Goal: Task Accomplishment & Management: Use online tool/utility

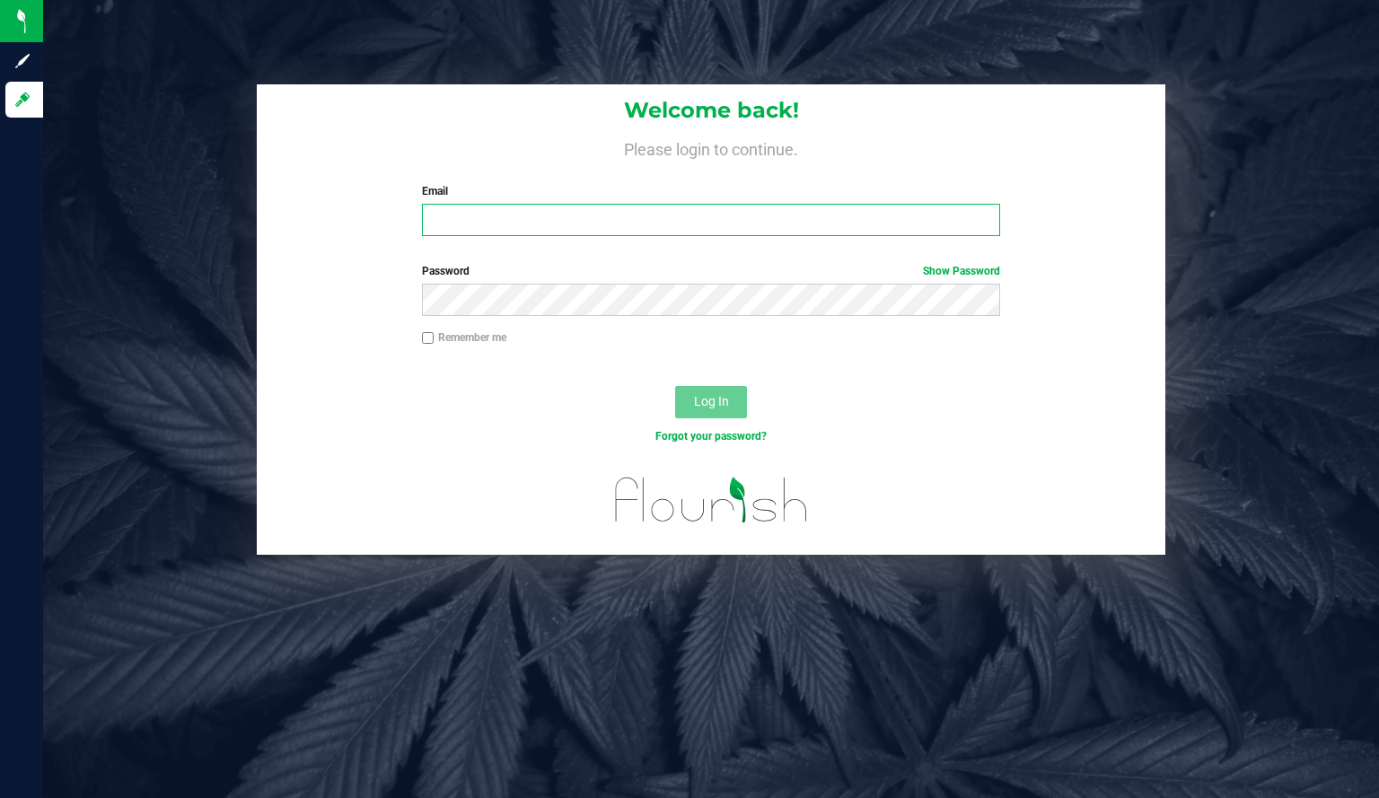
click at [489, 217] on input "Email" at bounding box center [711, 220] width 579 height 32
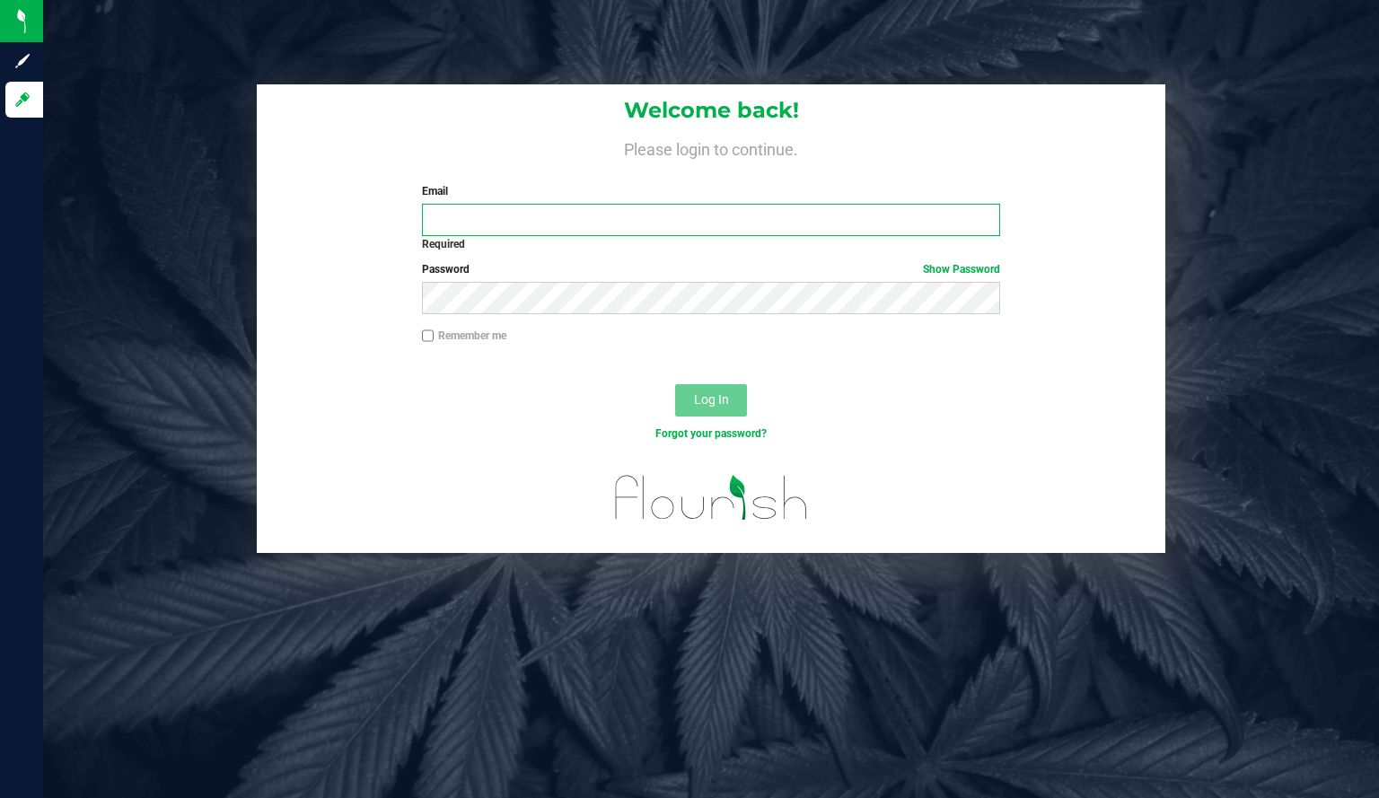
type input "[EMAIL_ADDRESS][DOMAIN_NAME]"
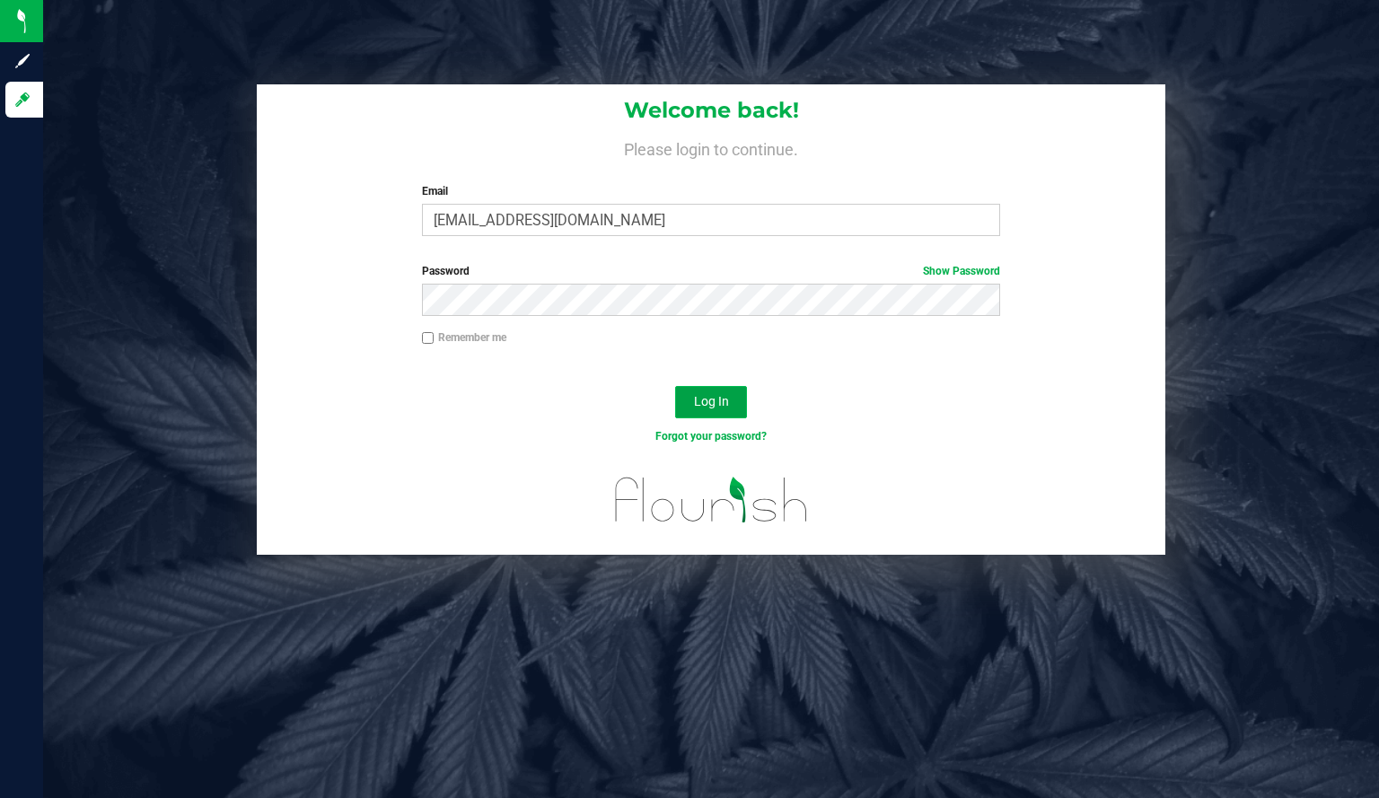
click at [702, 406] on span "Log In" at bounding box center [711, 401] width 35 height 14
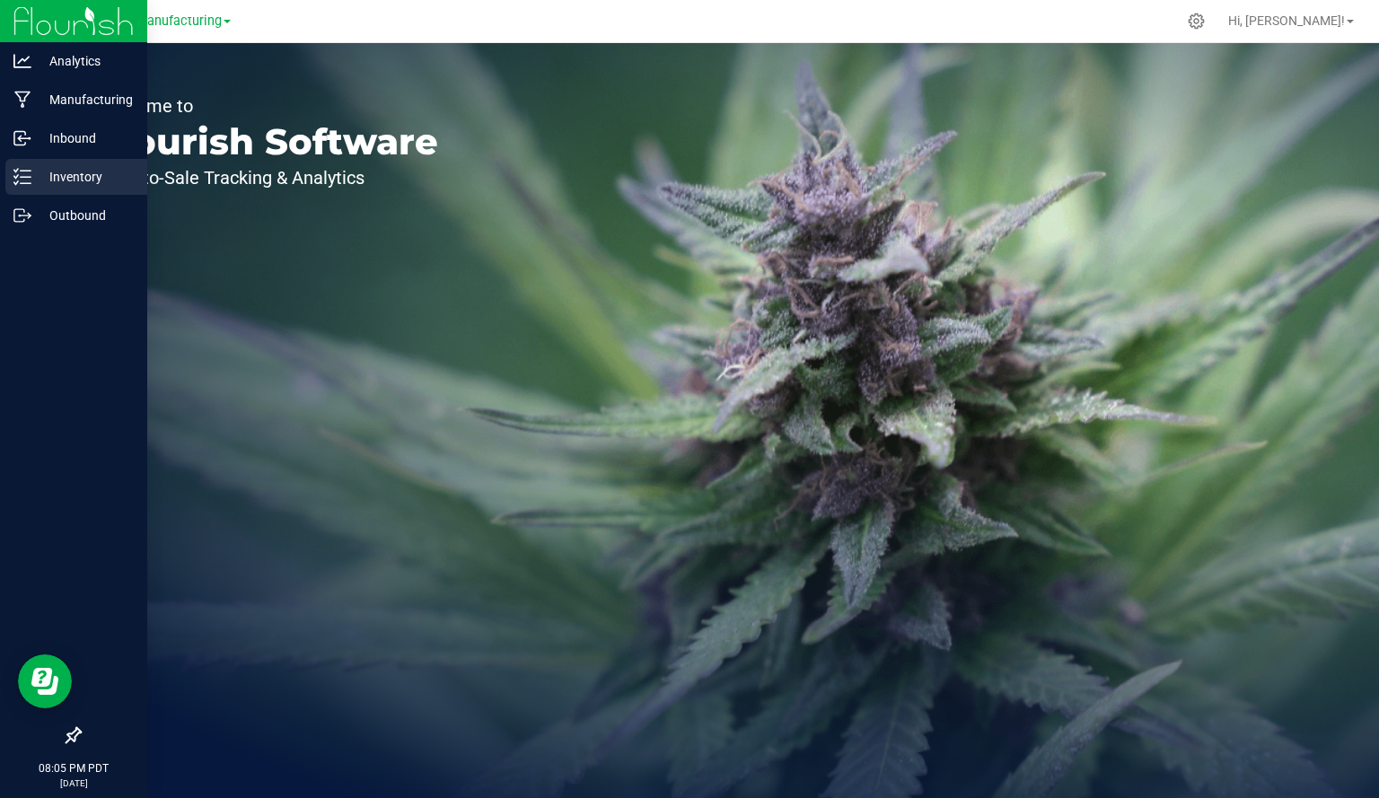
click at [8, 180] on div "Inventory" at bounding box center [76, 177] width 142 height 36
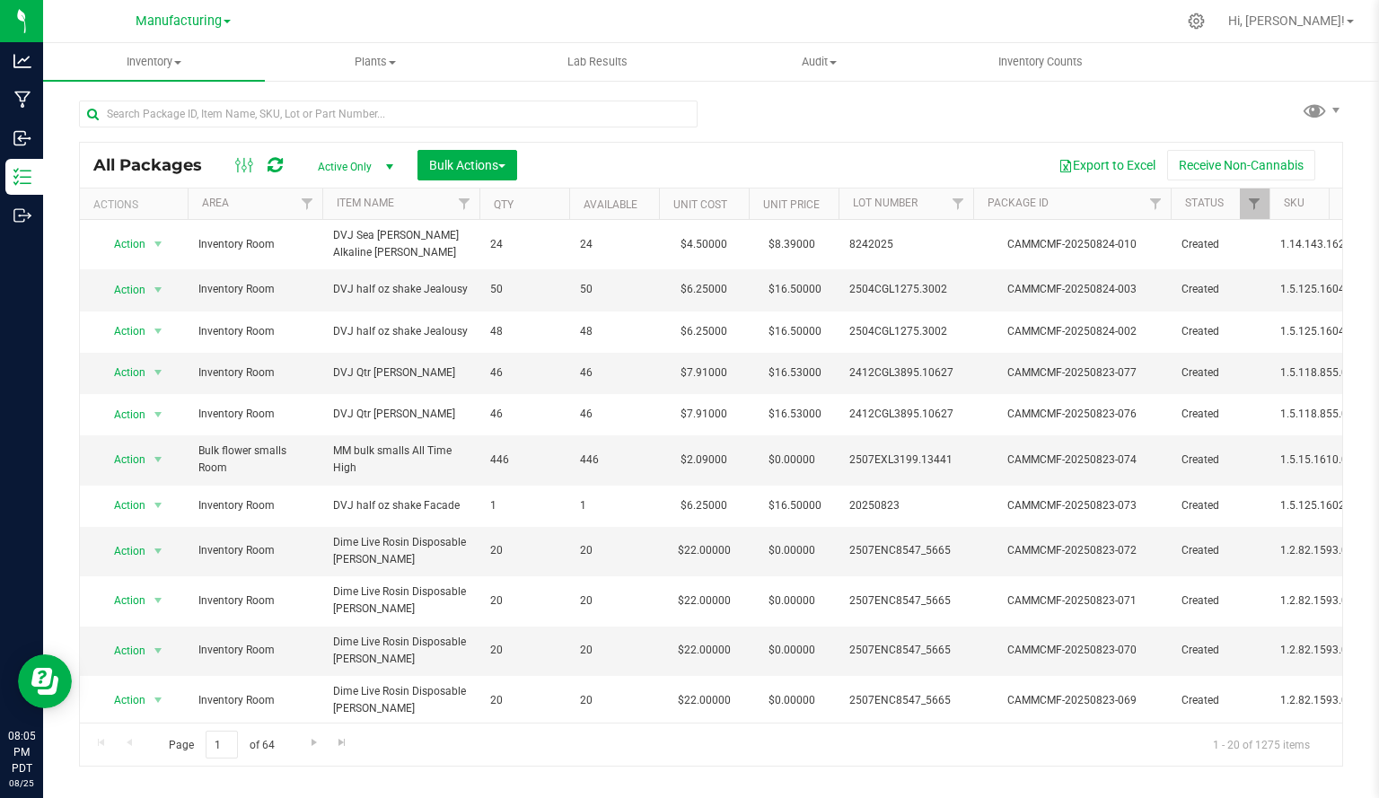
click at [766, 116] on div "All Packages Active Only Active Only Lab Samples Locked All Bulk Actions Add to…" at bounding box center [711, 424] width 1264 height 683
click at [821, 110] on div "All Packages Active Only Active Only Lab Samples Locked All Bulk Actions Add to…" at bounding box center [711, 424] width 1264 height 683
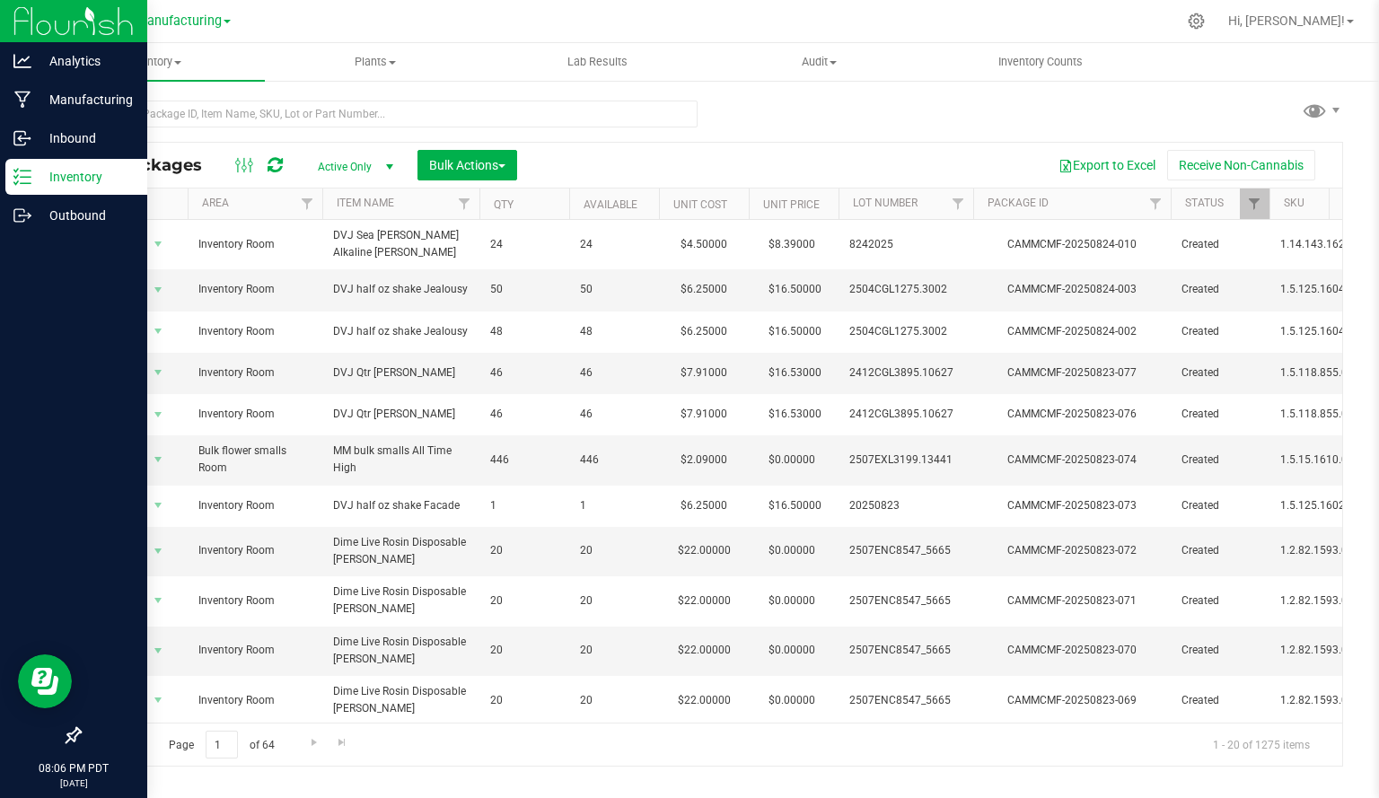
click at [92, 22] on img at bounding box center [73, 21] width 120 height 42
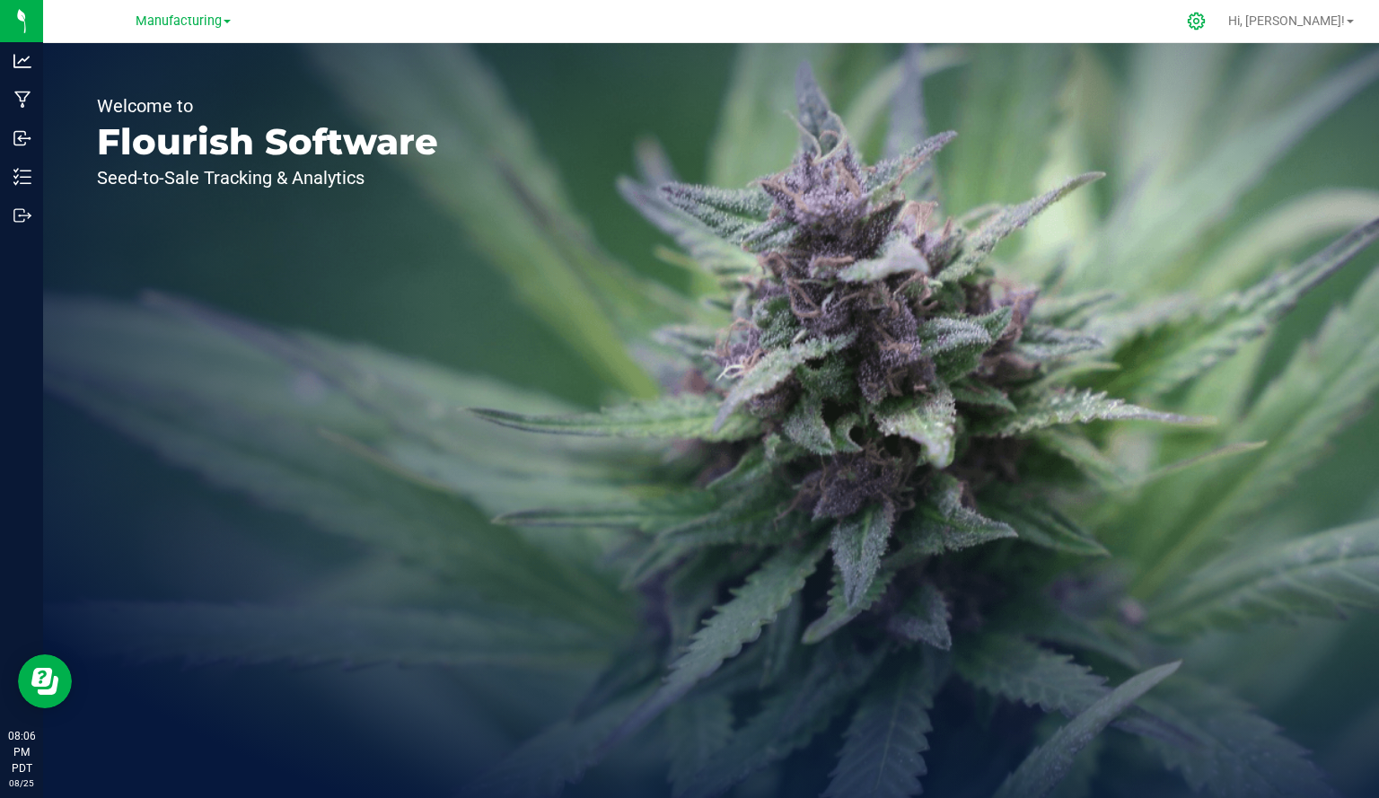
click at [1205, 25] on icon at bounding box center [1195, 21] width 19 height 19
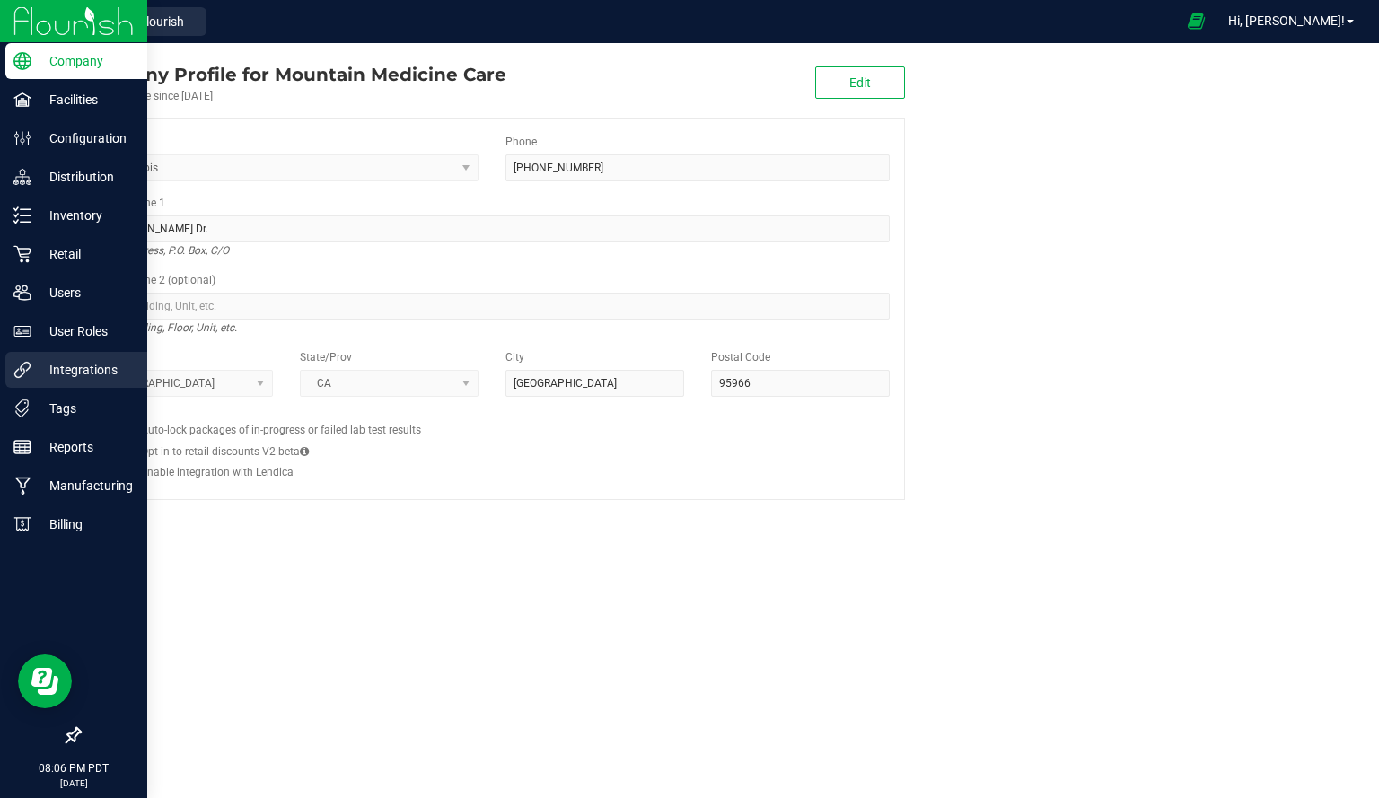
click at [34, 375] on p "Integrations" at bounding box center [85, 370] width 108 height 22
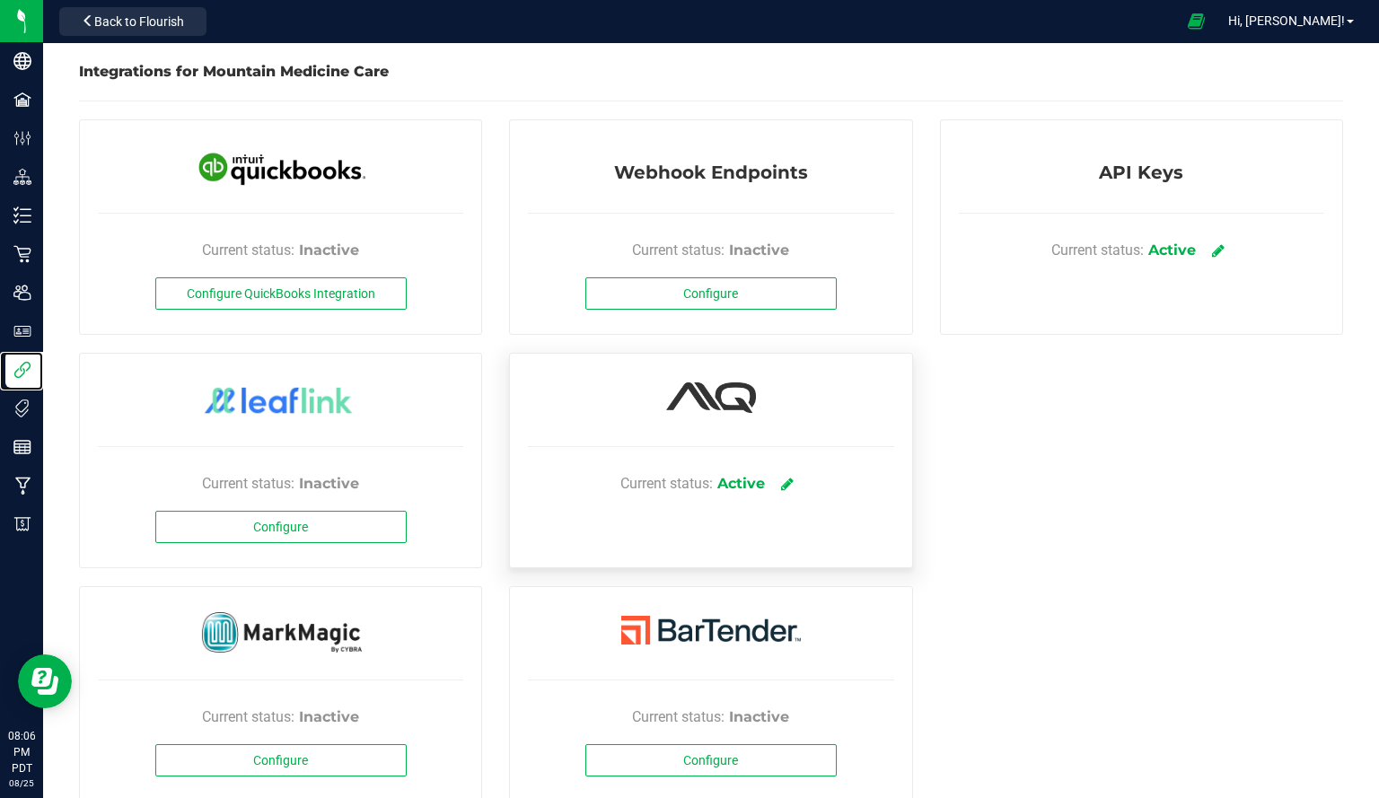
scroll to position [39, 0]
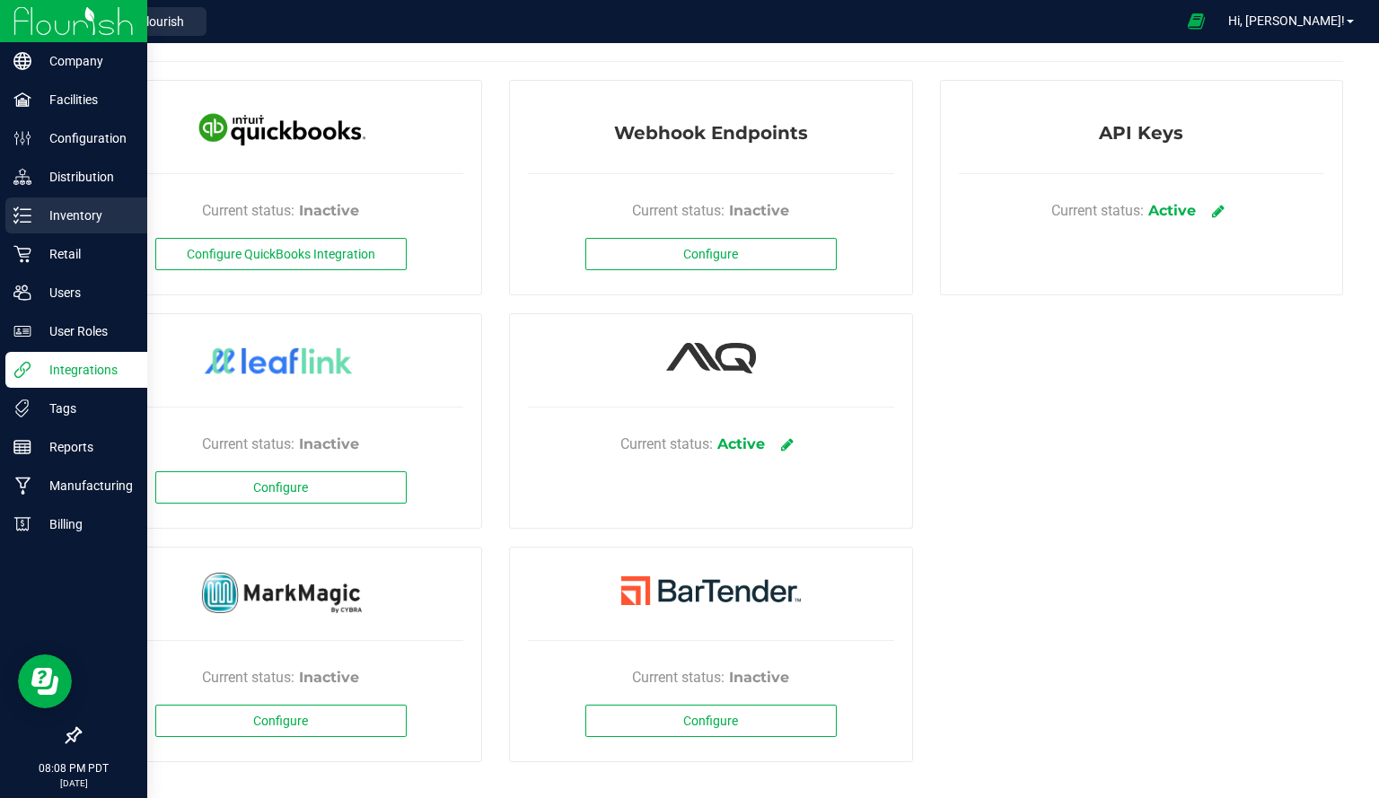
click at [54, 224] on p "Inventory" at bounding box center [85, 216] width 108 height 22
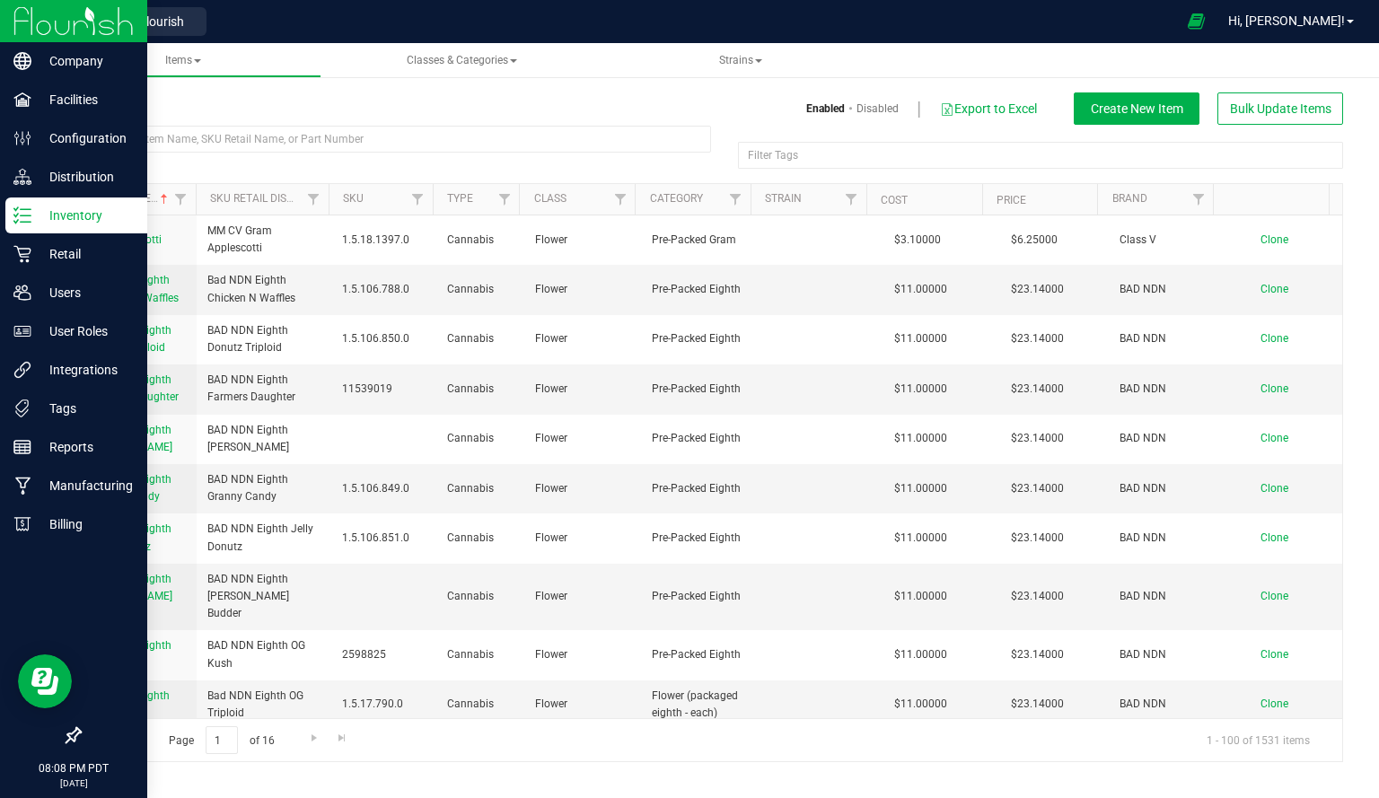
click at [25, 22] on img at bounding box center [73, 21] width 120 height 42
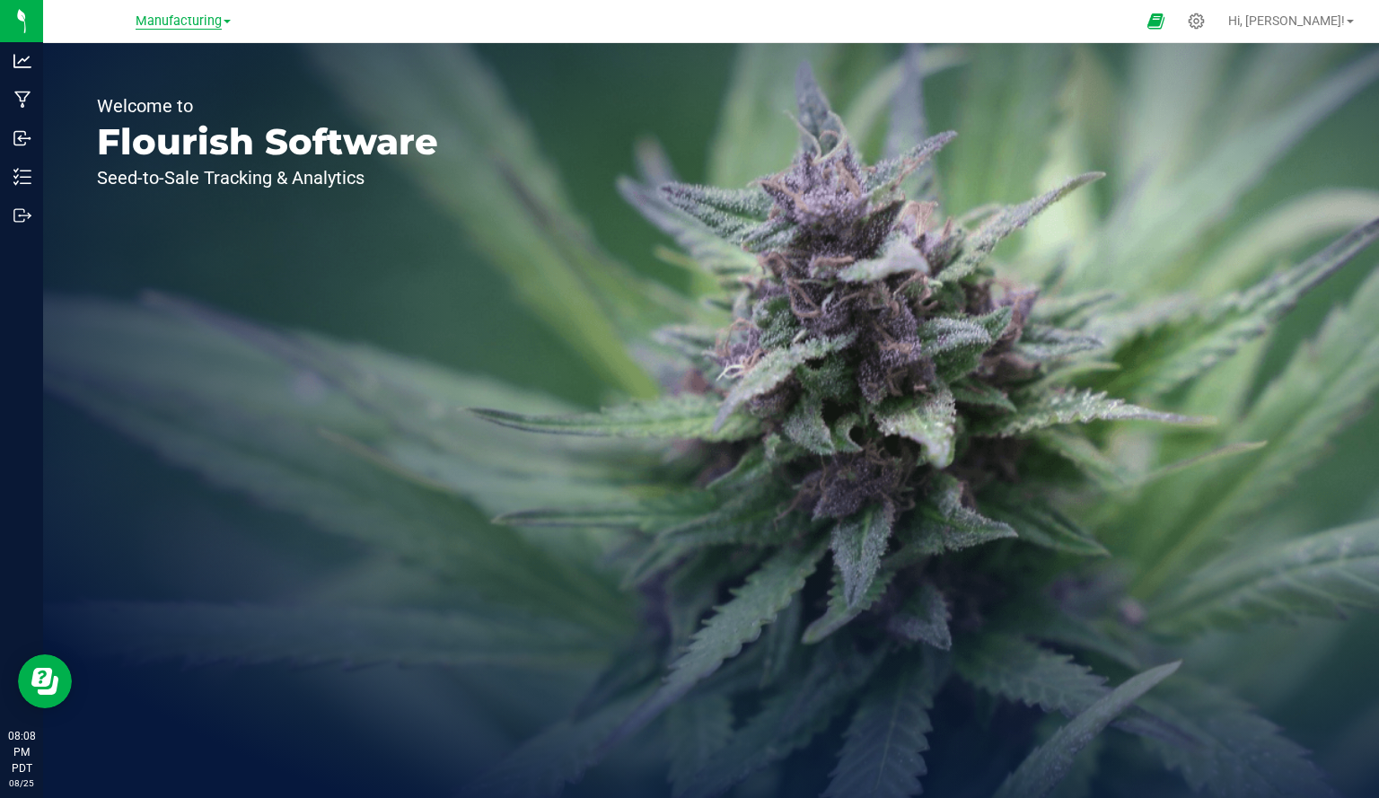
click at [178, 17] on span "Manufacturing" at bounding box center [179, 21] width 86 height 16
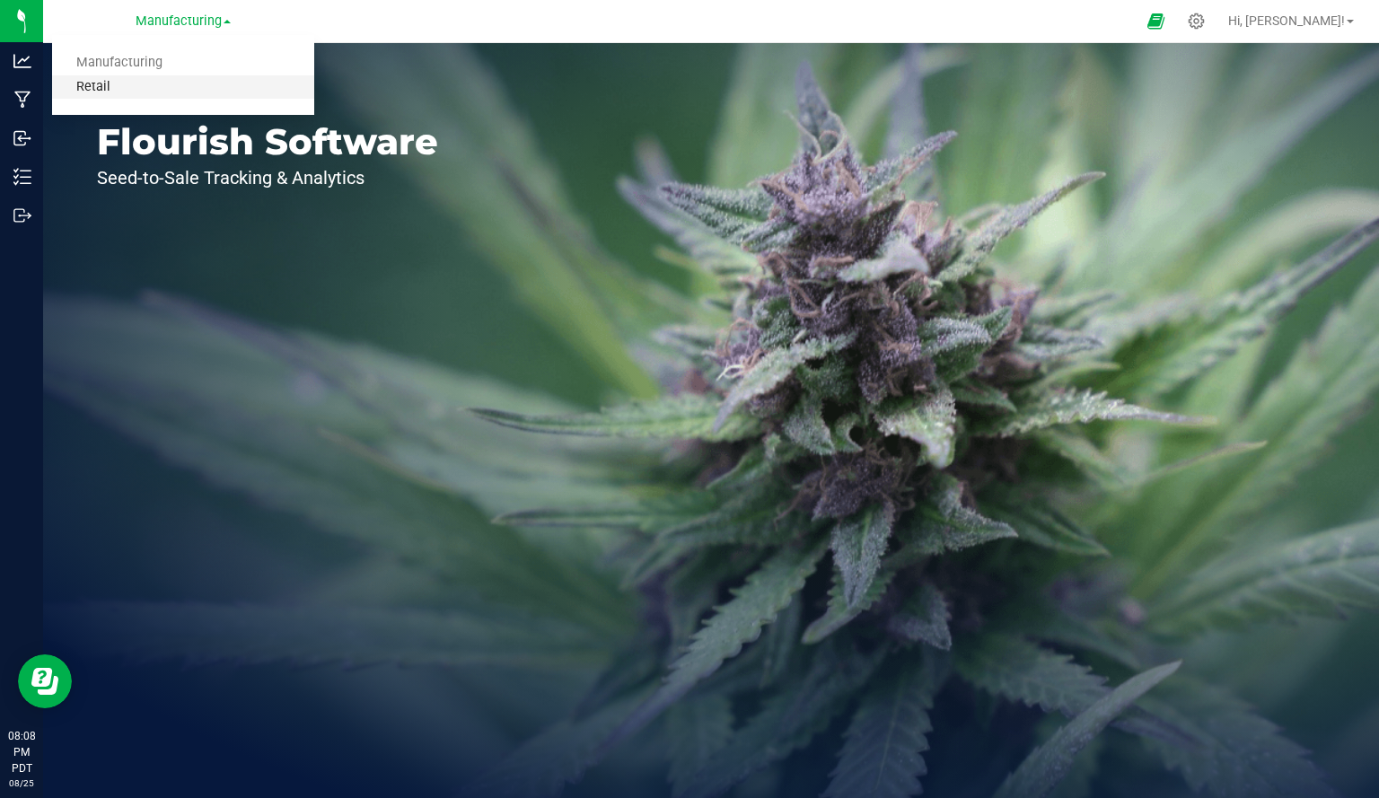
click at [137, 88] on link "Retail" at bounding box center [183, 87] width 262 height 24
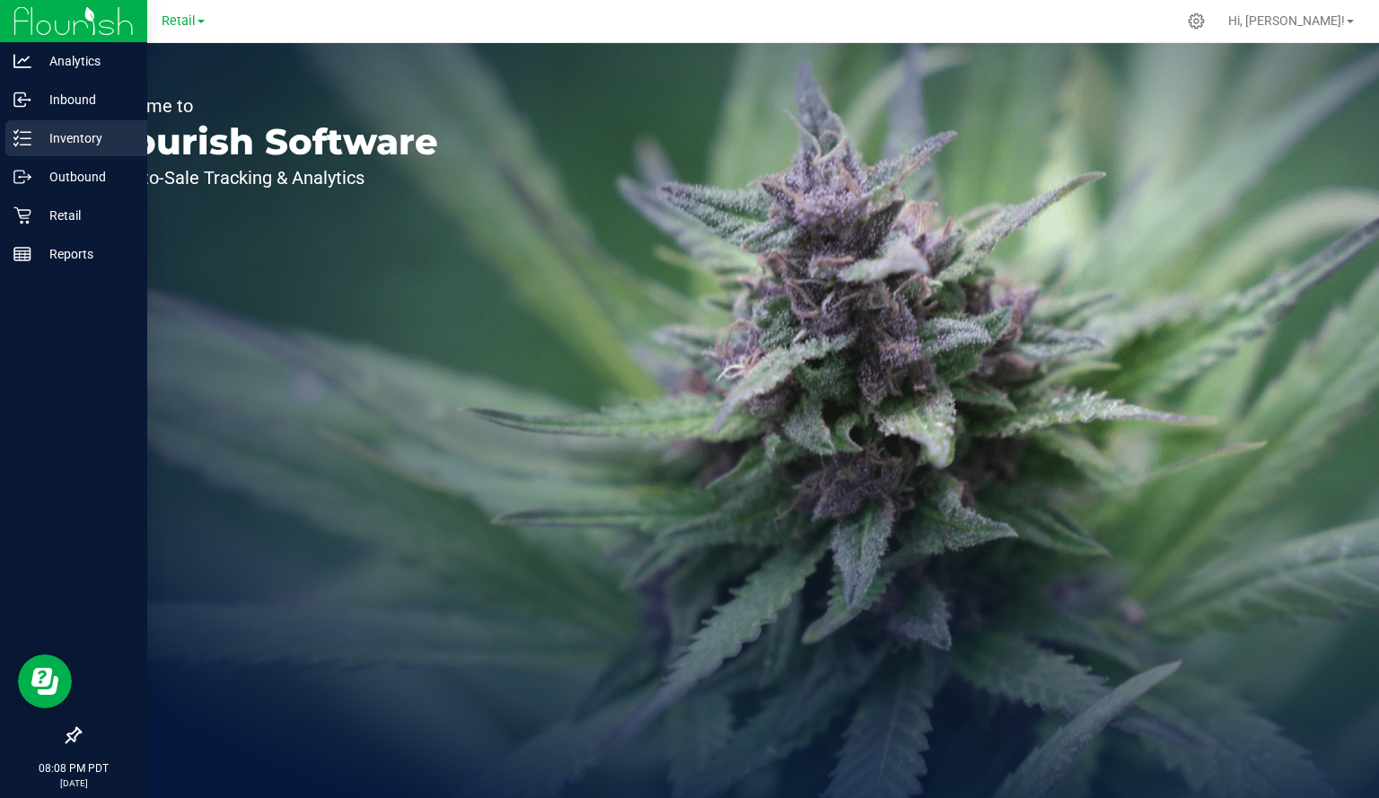
click at [30, 144] on icon at bounding box center [22, 138] width 18 height 18
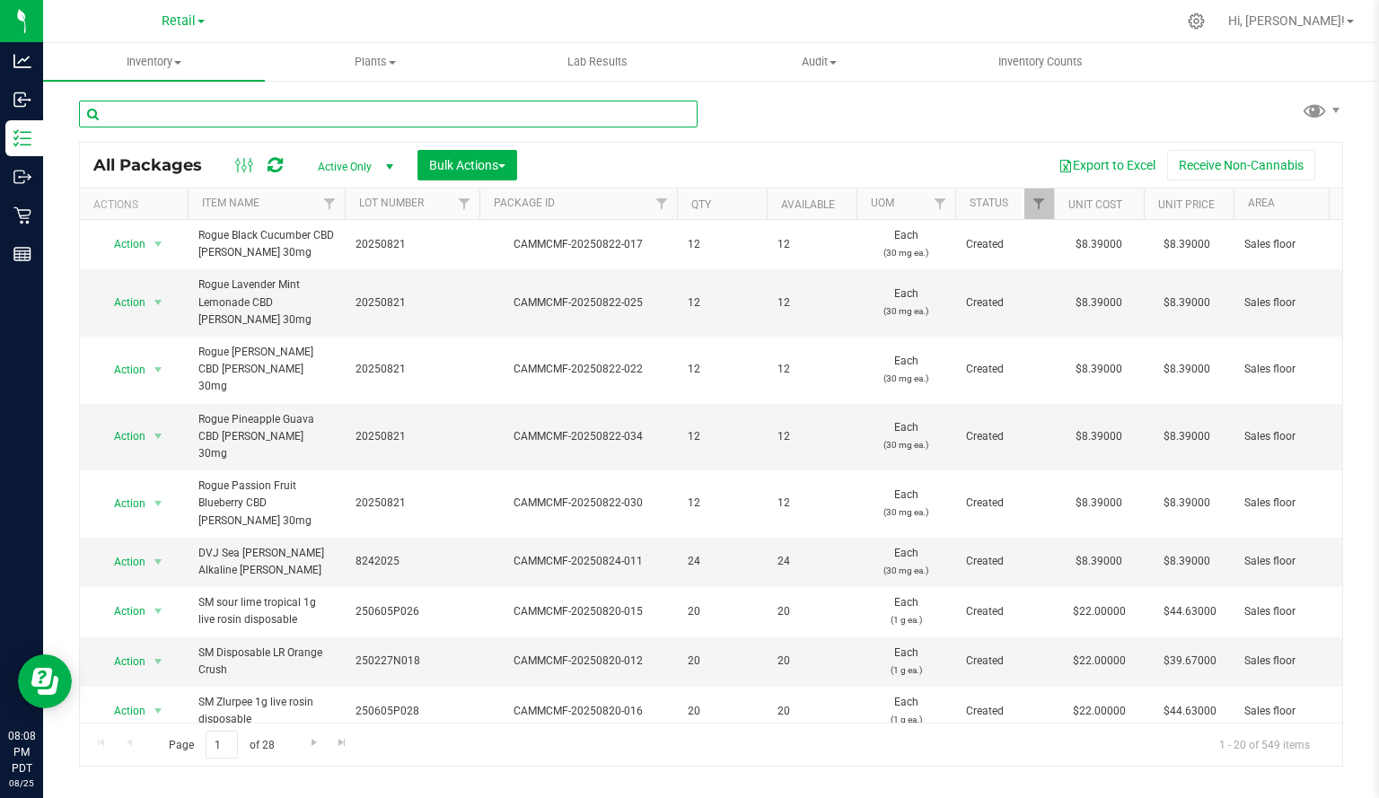
click at [233, 109] on input "text" at bounding box center [388, 114] width 618 height 27
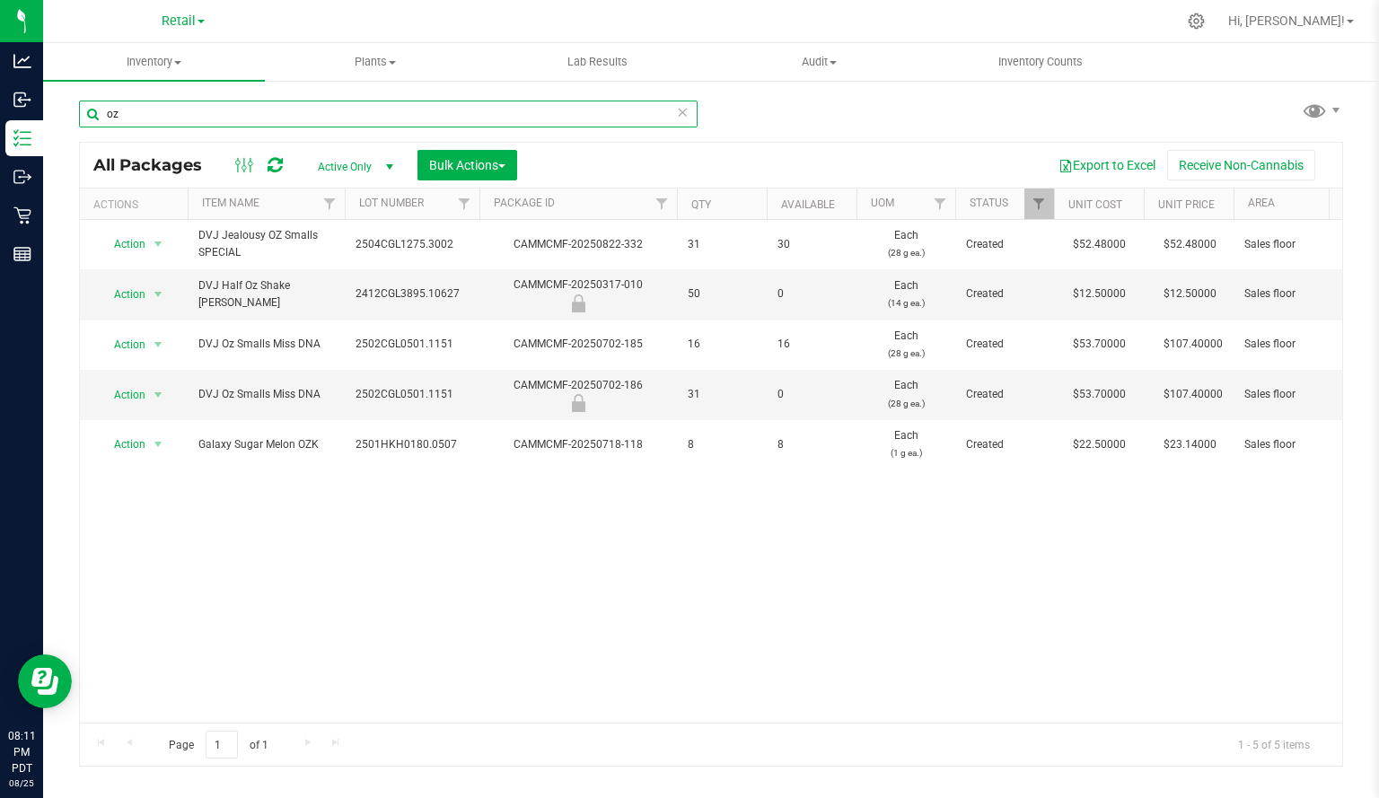
type input "o"
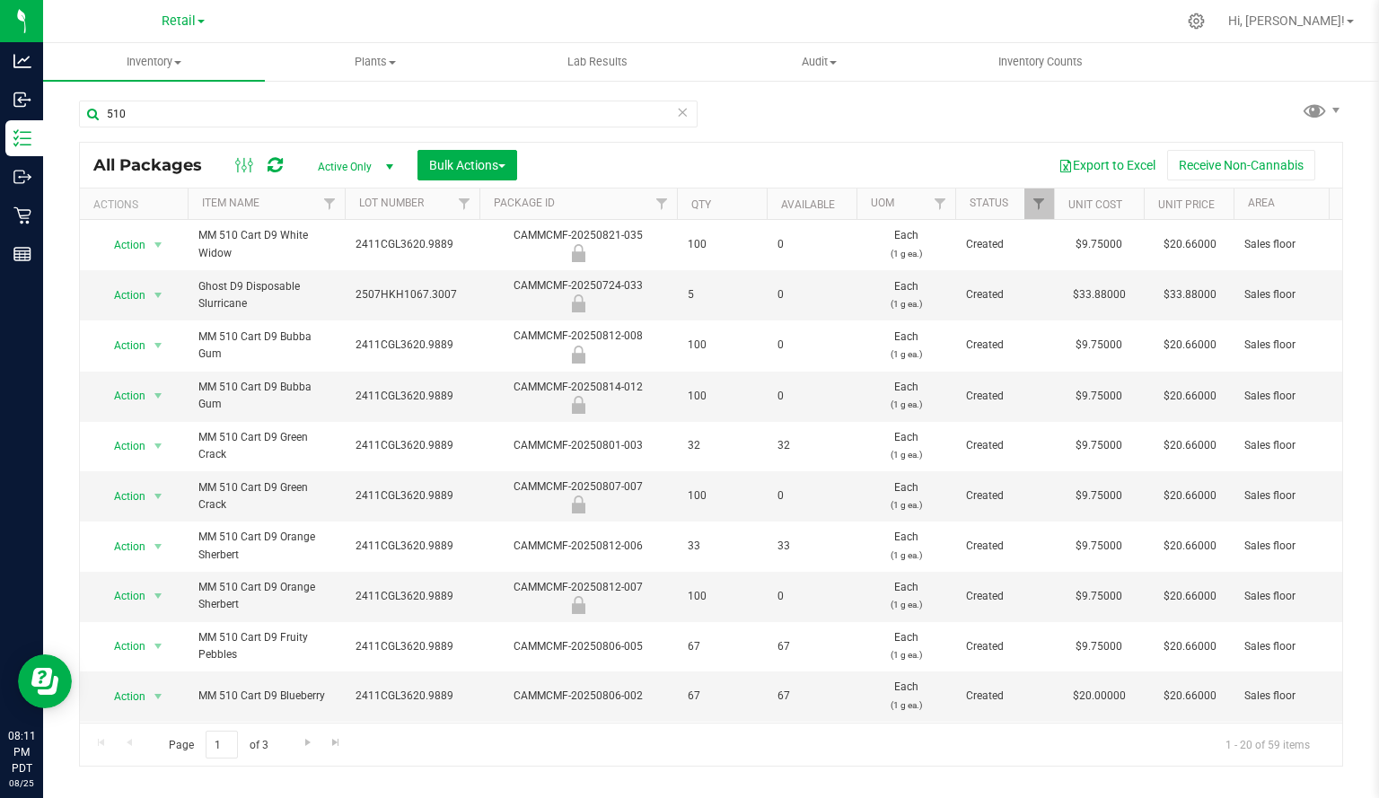
click at [357, 165] on span "Active Only" at bounding box center [351, 166] width 99 height 25
click at [357, 168] on span "Active Only" at bounding box center [351, 166] width 99 height 25
click at [293, 121] on input "510" at bounding box center [388, 114] width 618 height 27
type input "5"
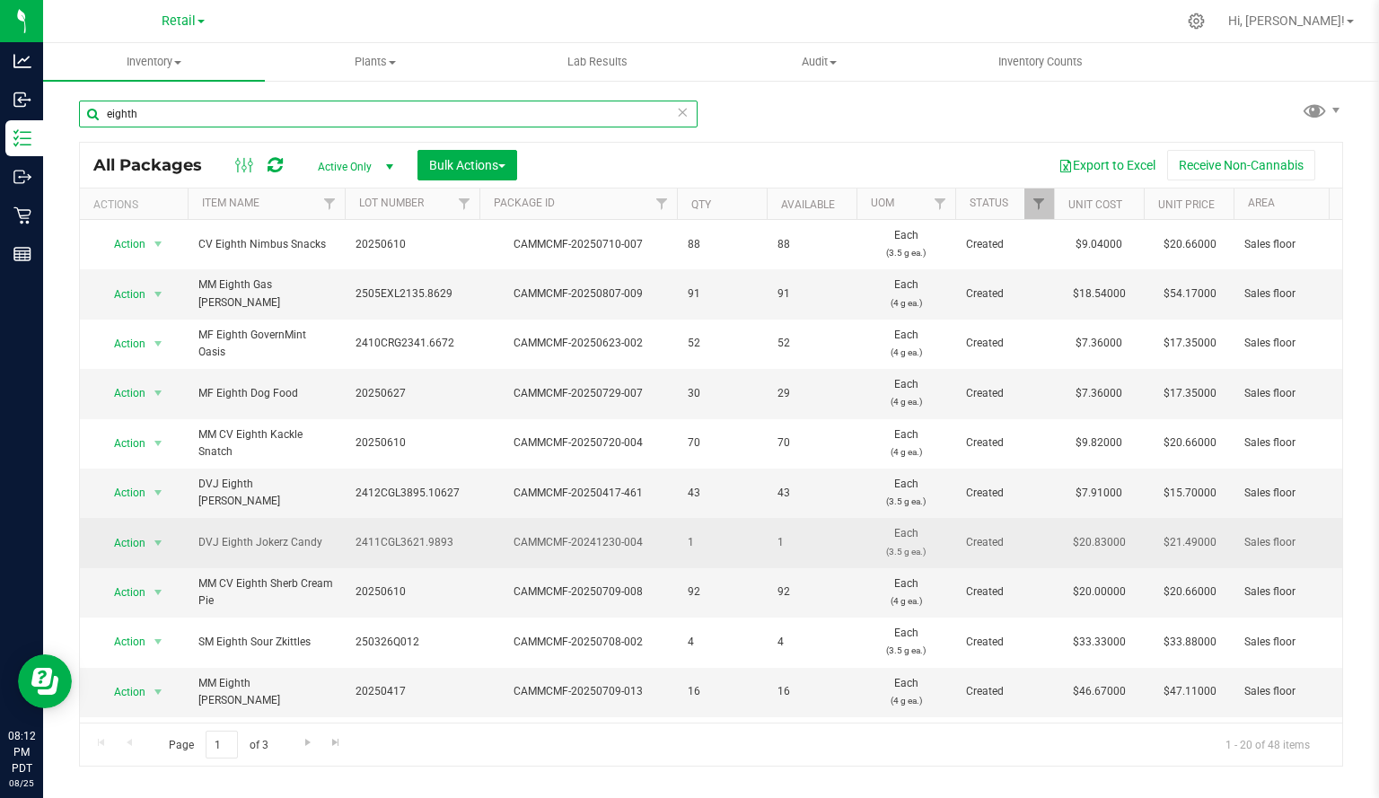
type input "eighth"
